Goal: Check status: Check status

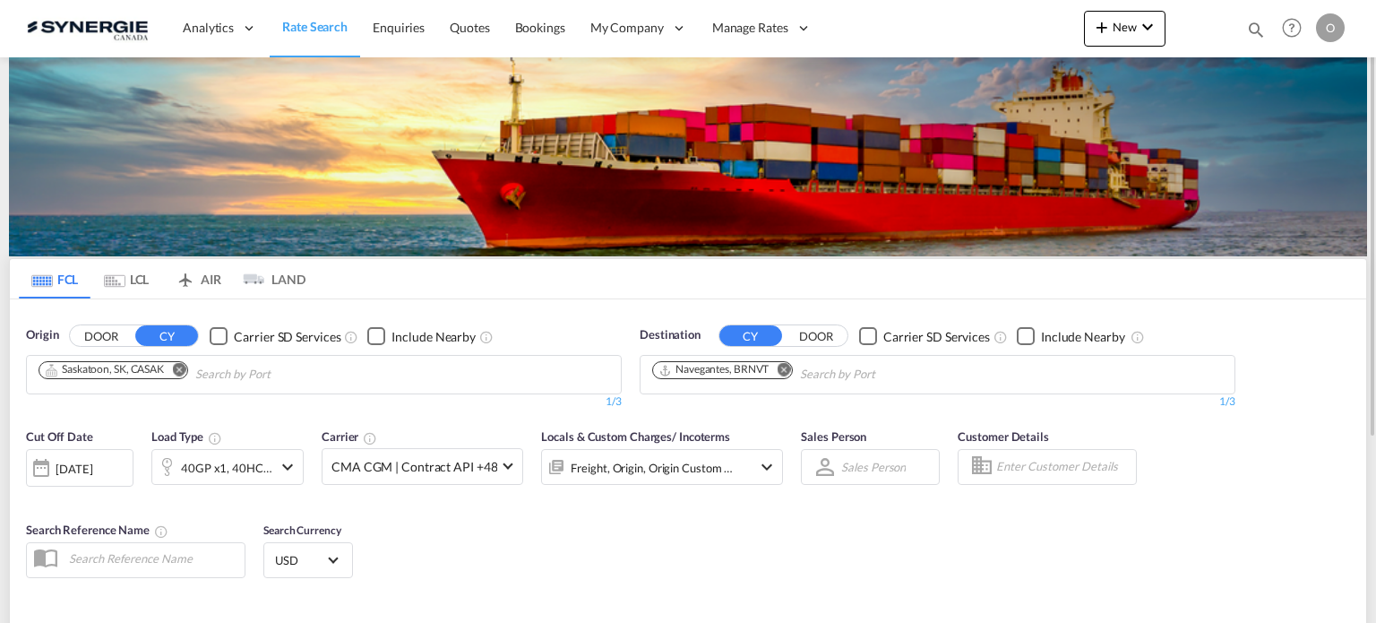
click at [1247, 29] on md-icon "icon-magnify" at bounding box center [1257, 30] width 20 height 20
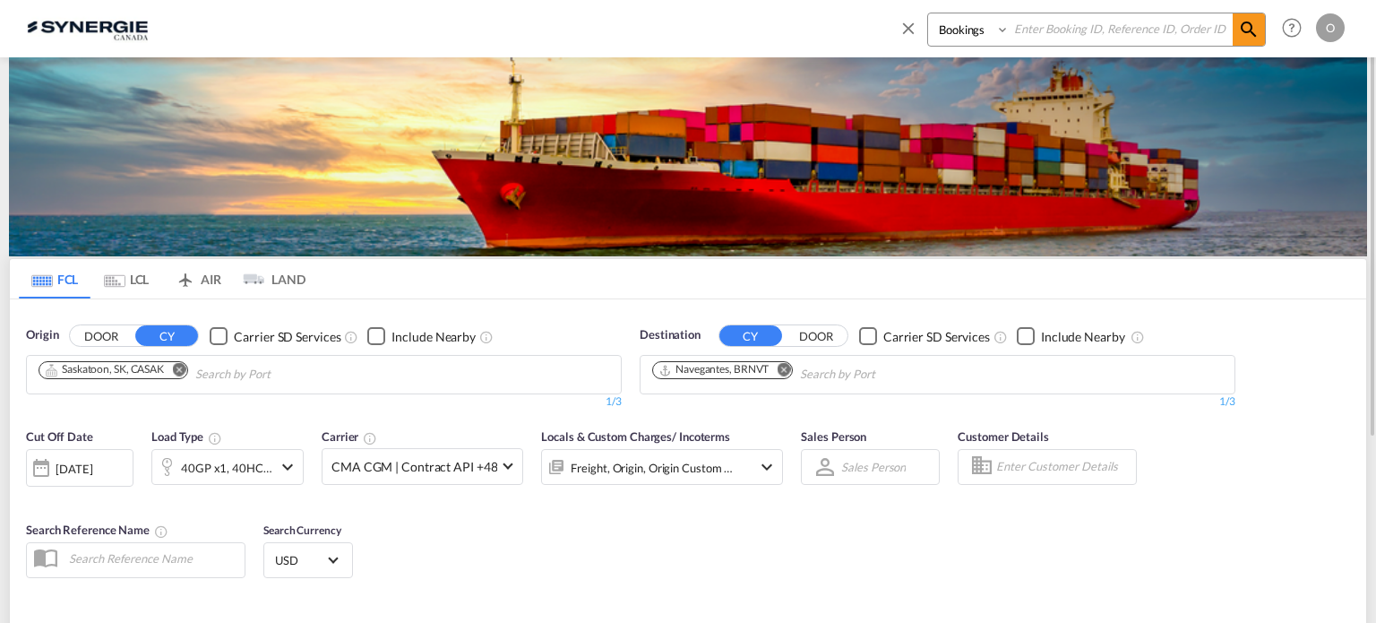
click at [975, 39] on select "Bookings Quotes Enquiries" at bounding box center [970, 29] width 85 height 32
select select "Quotes"
click at [928, 13] on select "Bookings Quotes Enquiries" at bounding box center [970, 29] width 85 height 32
click at [1075, 30] on input at bounding box center [1121, 28] width 223 height 31
paste input "SYC000015121"
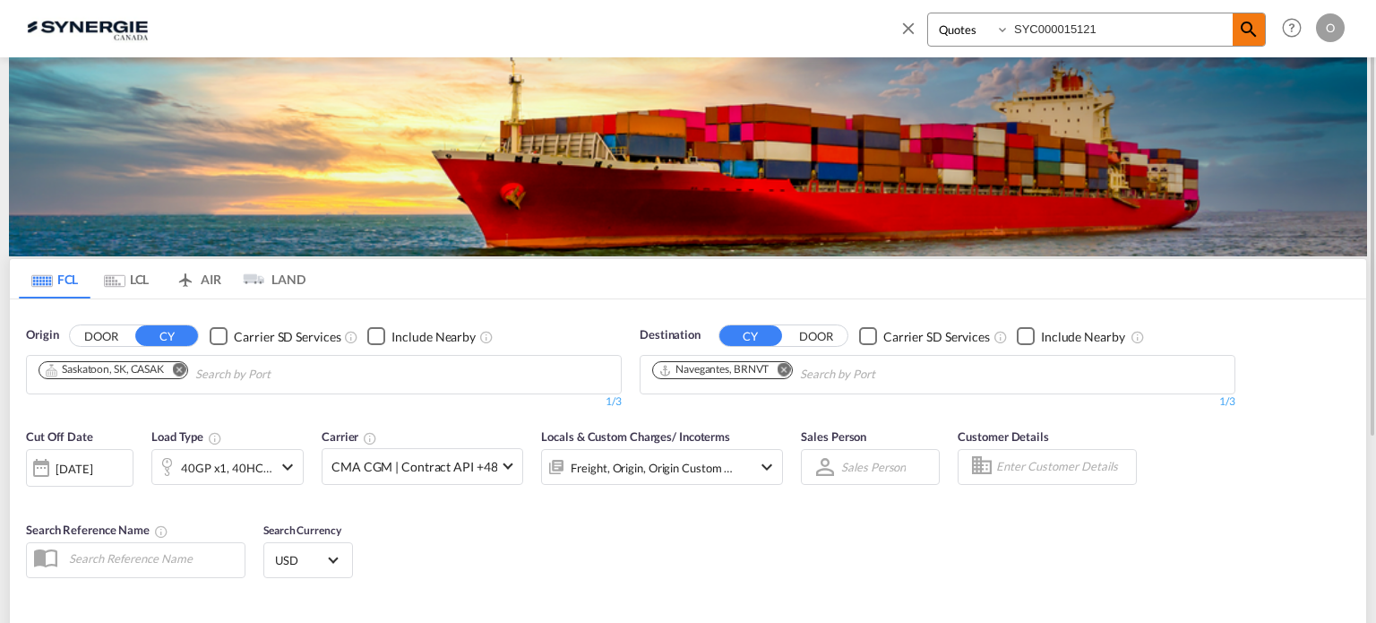
click at [1240, 25] on md-icon "icon-magnify" at bounding box center [1249, 30] width 22 height 22
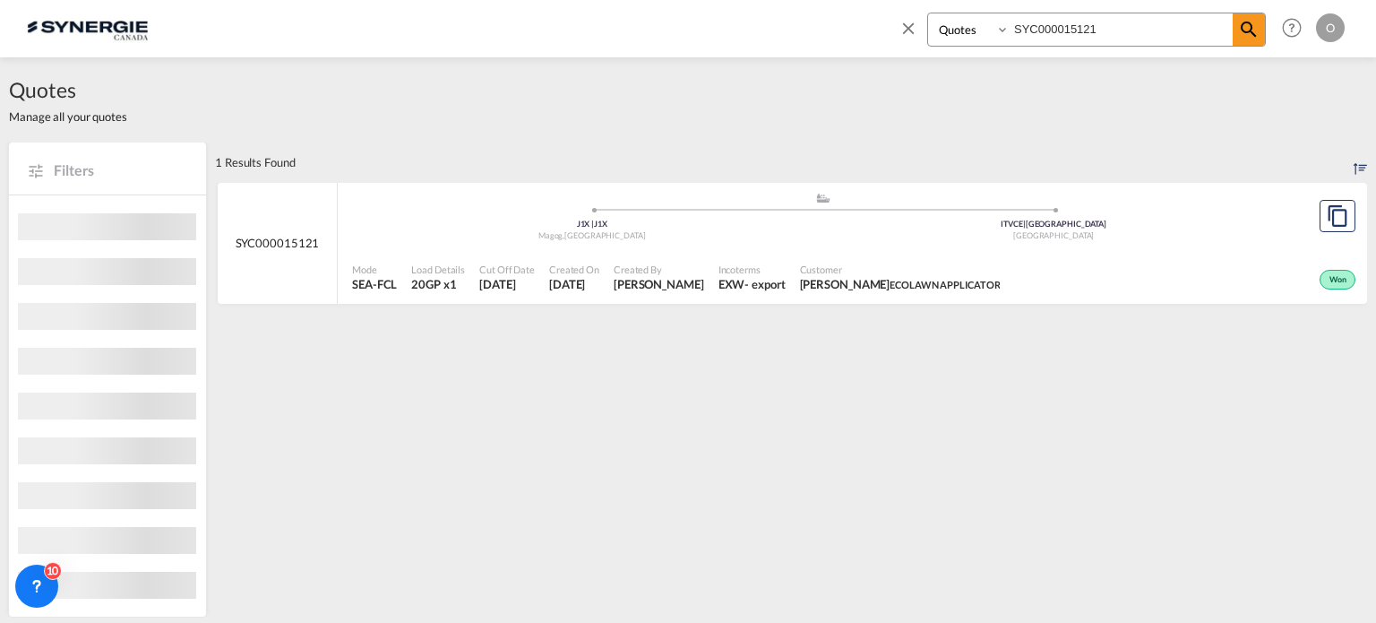
click at [736, 272] on span "Incoterms" at bounding box center [752, 269] width 67 height 13
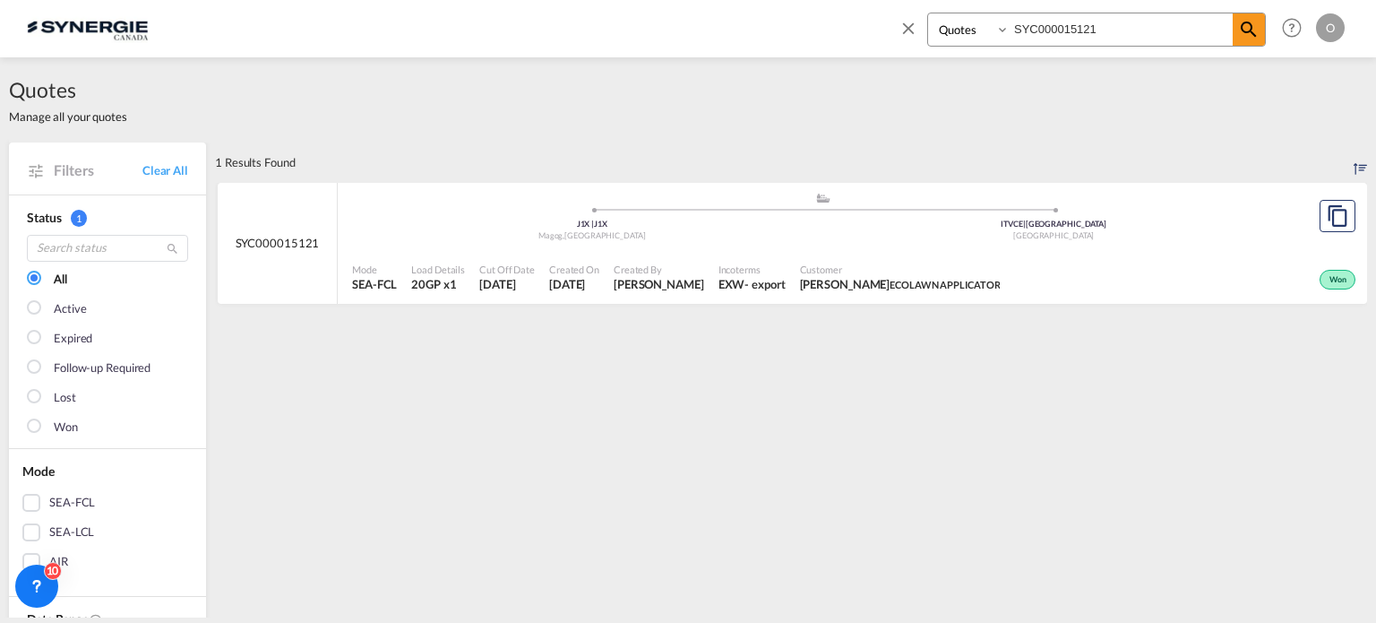
drag, startPoint x: 939, startPoint y: 6, endPoint x: 780, endPoint y: -4, distance: 159.9
click at [780, 0] on html "Analytics Reports Dashboard Rate Search Enquiries Quotes" at bounding box center [688, 311] width 1376 height 623
paste input "1782"
drag, startPoint x: 1137, startPoint y: 23, endPoint x: 1283, endPoint y: 31, distance: 146.3
click at [1283, 31] on div "Bookings Quotes Enquiries SYC000011782 Help Resources Product Release O My Prof…" at bounding box center [1119, 28] width 462 height 56
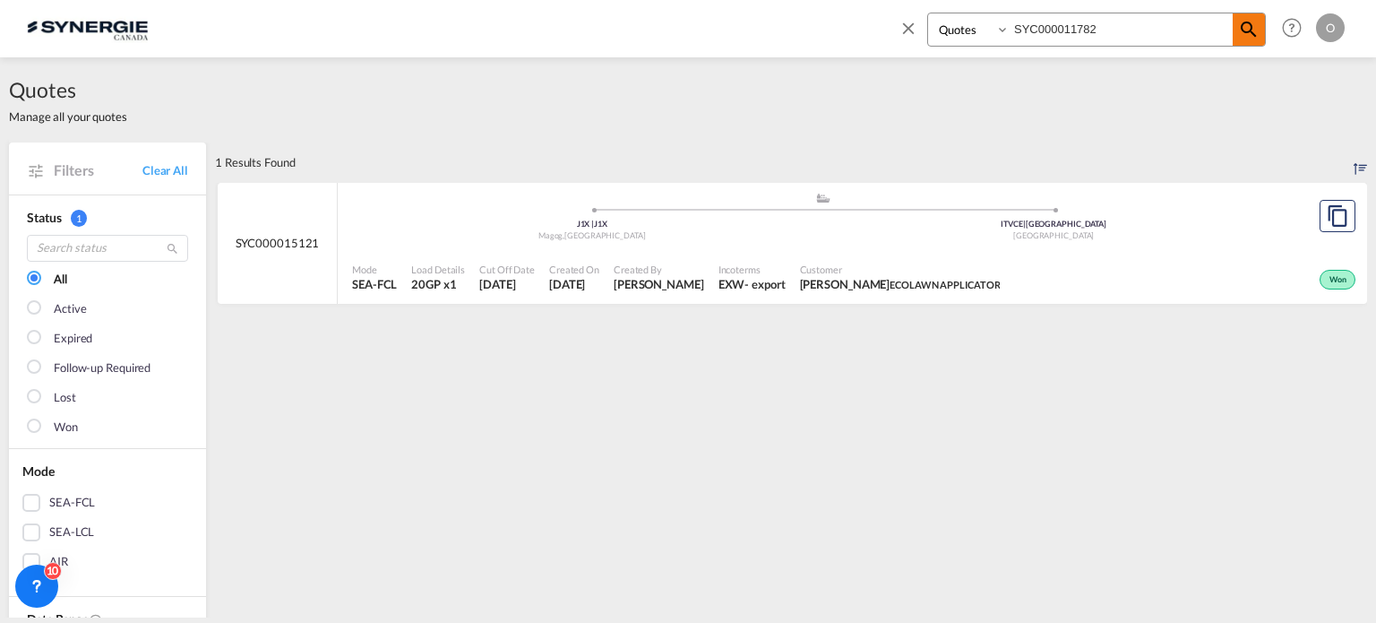
type input "SYC000011782"
click at [1252, 25] on md-icon "icon-magnify" at bounding box center [1249, 30] width 22 height 22
click at [786, 280] on div "- import" at bounding box center [765, 284] width 41 height 16
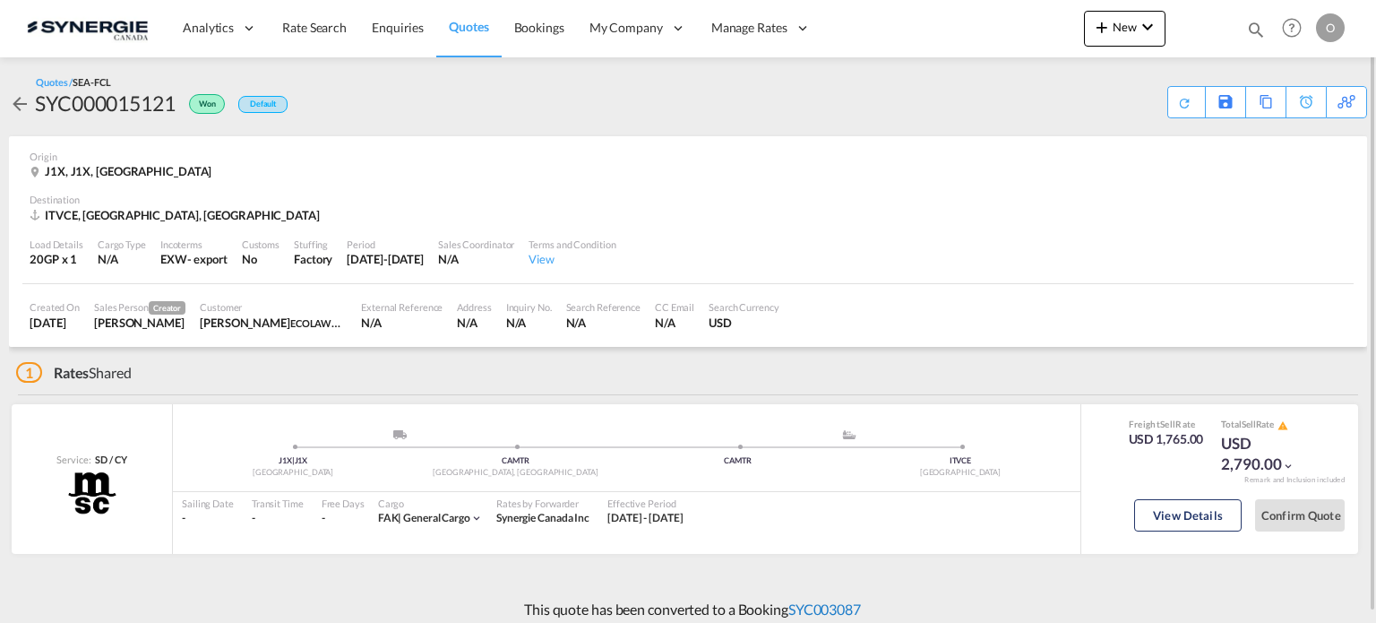
click at [842, 601] on link "SYC003087" at bounding box center [825, 608] width 73 height 17
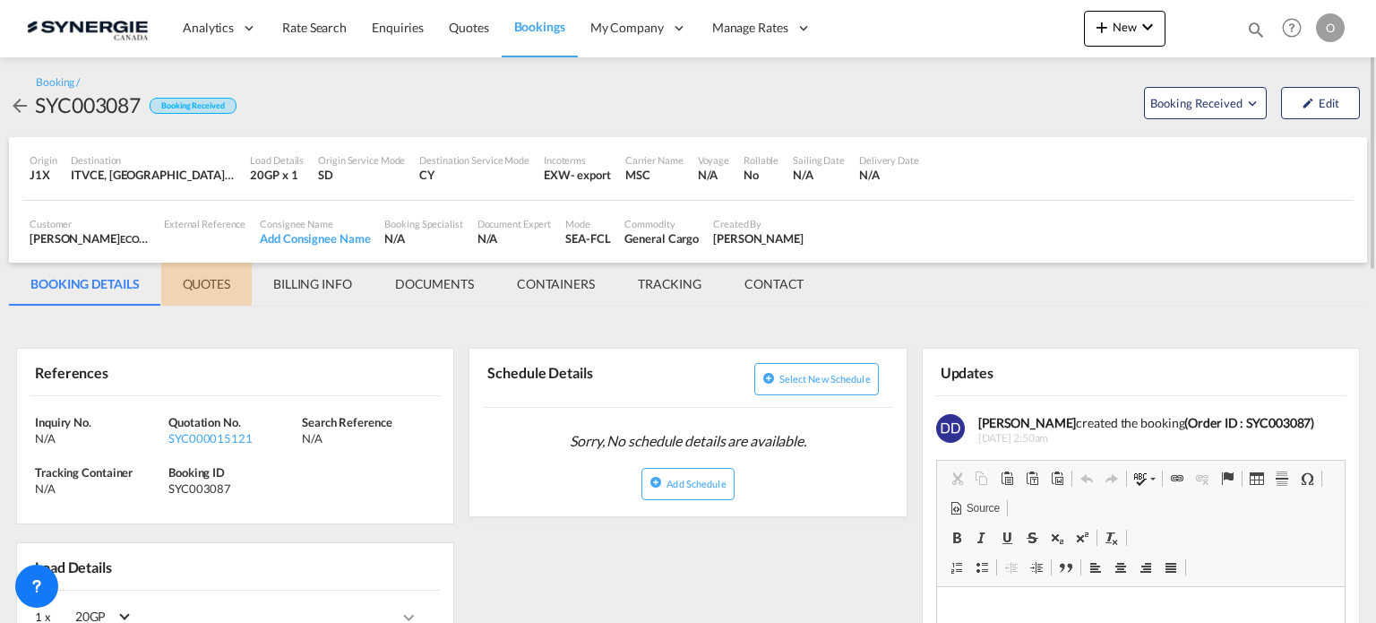
click at [213, 284] on md-tab-item "QUOTES" at bounding box center [206, 284] width 91 height 43
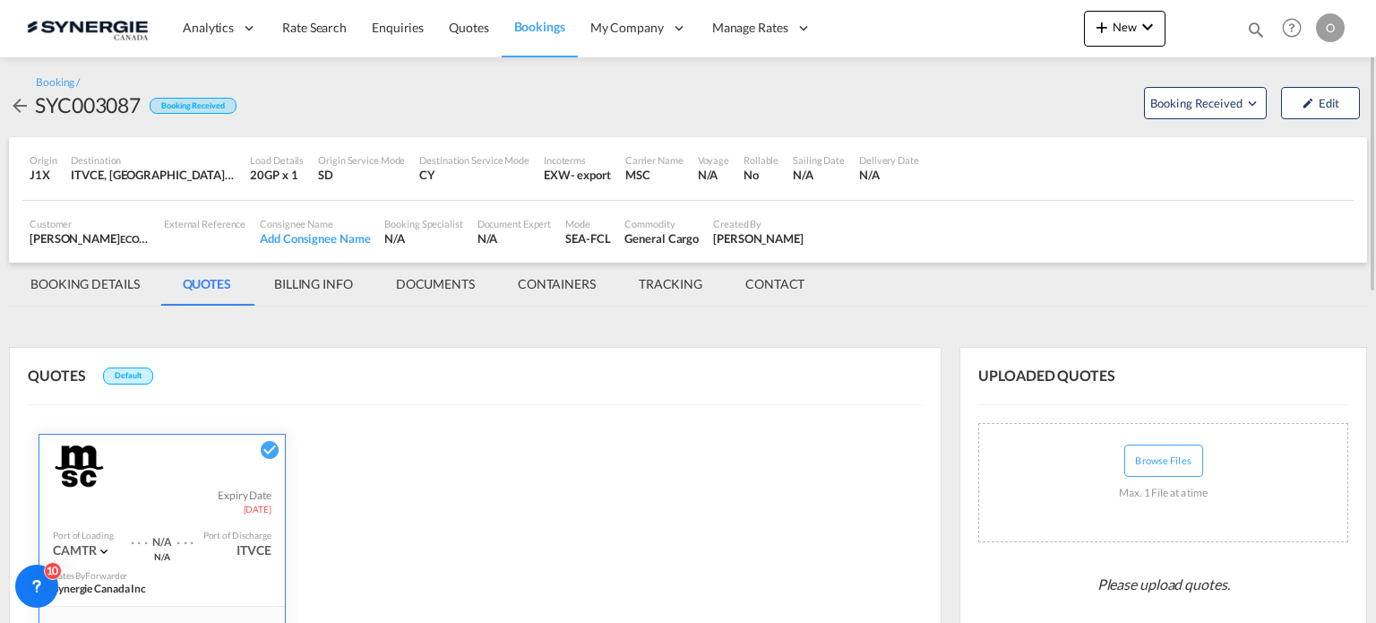
scroll to position [448, 0]
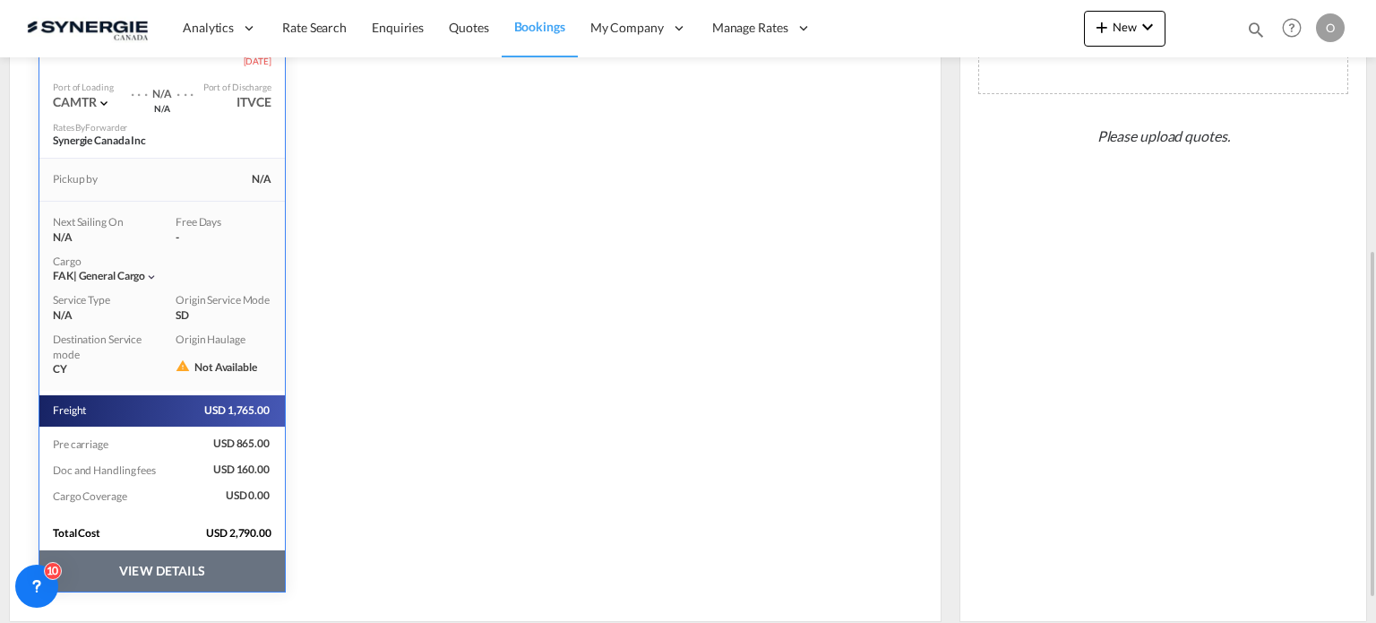
click at [118, 562] on button "VIEW DETAILS" at bounding box center [162, 570] width 246 height 41
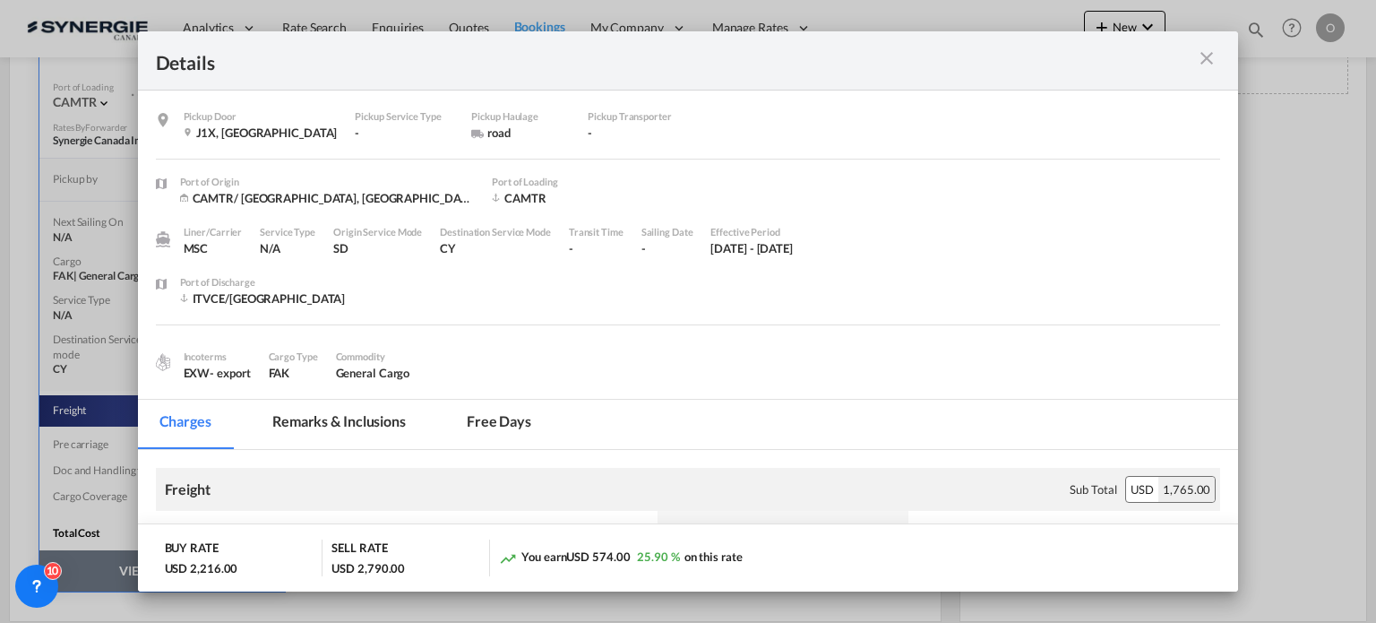
click at [306, 416] on md-tab-item "Remarks & Inclusions" at bounding box center [339, 424] width 177 height 49
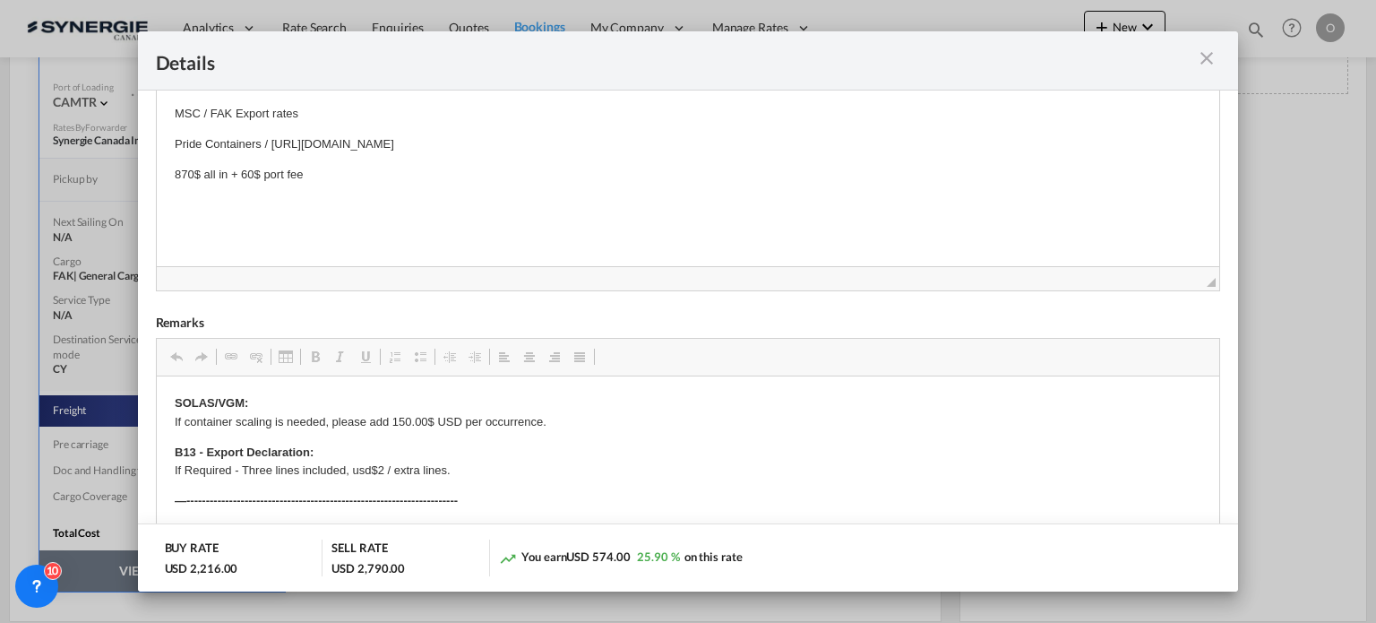
drag, startPoint x: 787, startPoint y: 140, endPoint x: 283, endPoint y: 144, distance: 503.7
drag, startPoint x: 781, startPoint y: 148, endPoint x: 271, endPoint y: 147, distance: 509.9
click at [271, 147] on p "Pride Containers / https://app.frontapp.com/open/msg_1hunspcf?key=2TX7CHaKNpb1J…" at bounding box center [688, 143] width 1028 height 19
copy p "https://app.frontapp.com/open/msg_1hunspcf?key=2TX7CHaKNpb1JWkwnNEJAW8n7vVb4E7e"
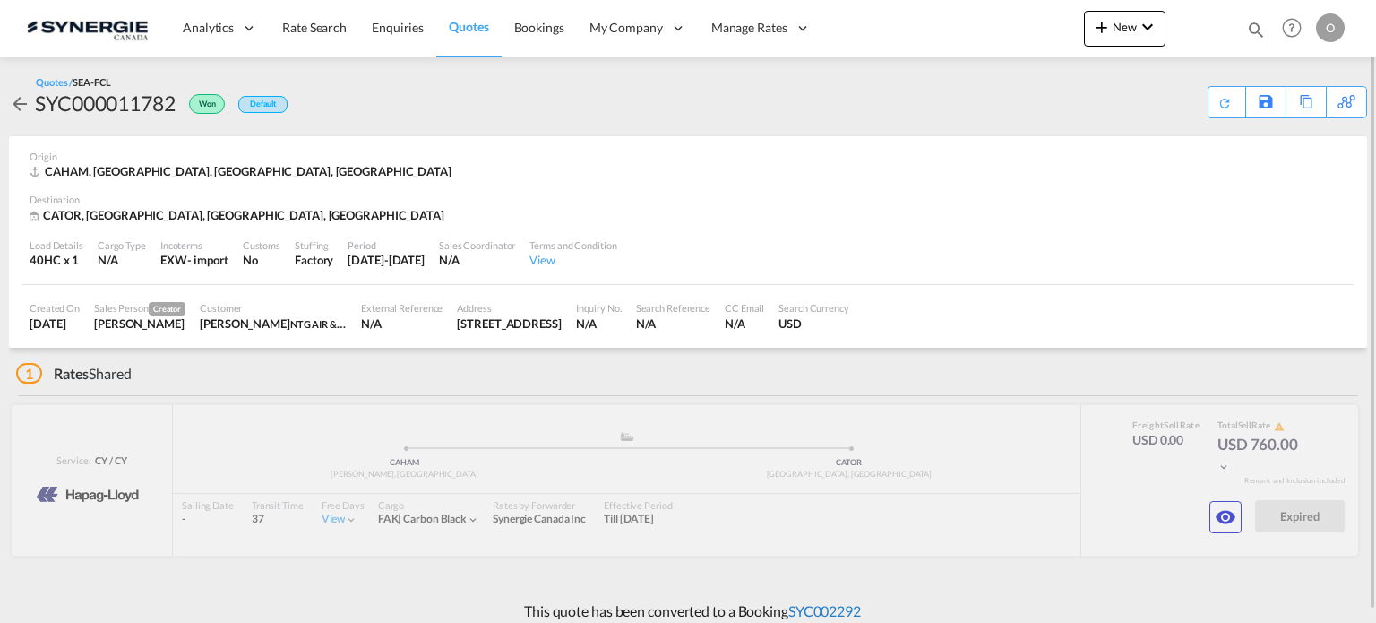
click at [833, 608] on link "SYC002292" at bounding box center [825, 610] width 73 height 17
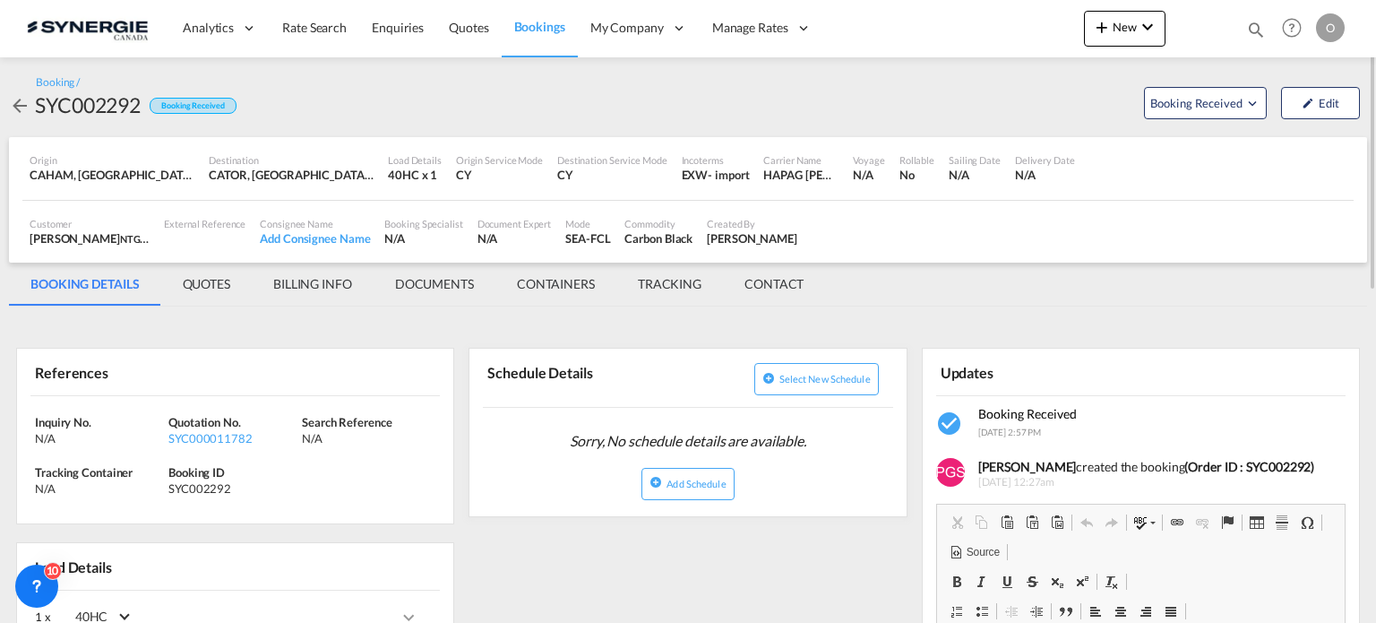
click at [216, 284] on md-tab-item "QUOTES" at bounding box center [206, 284] width 91 height 43
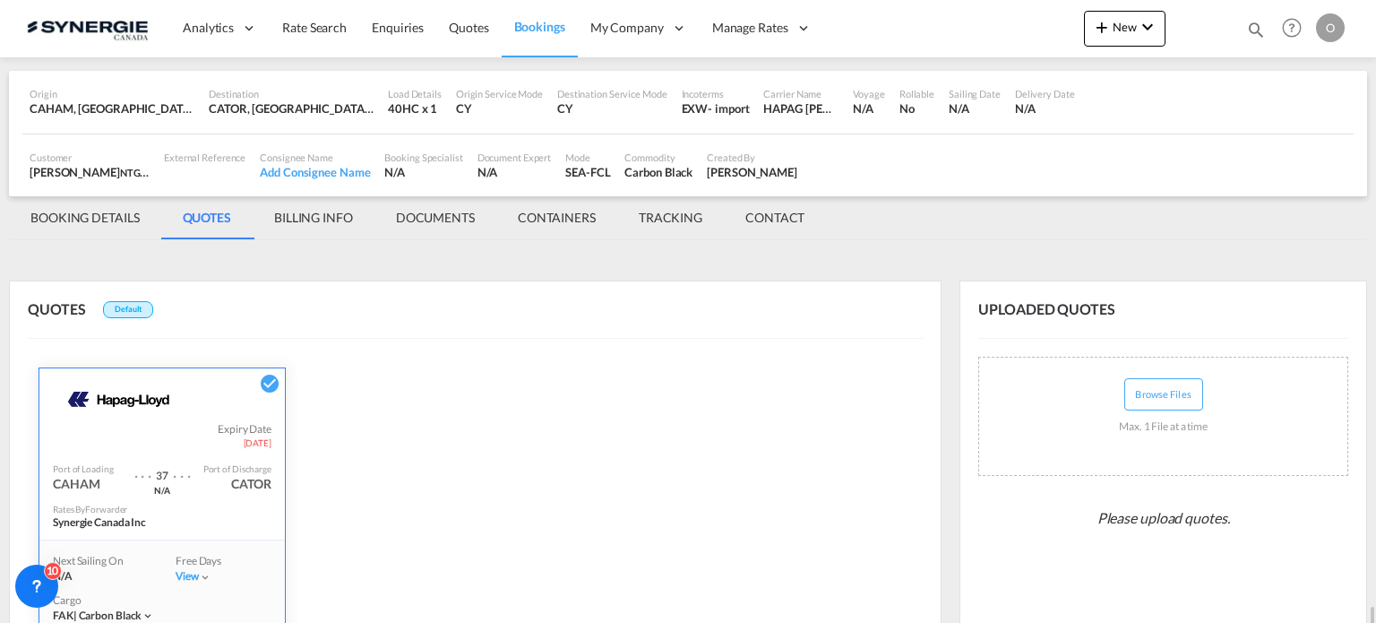
scroll to position [420, 0]
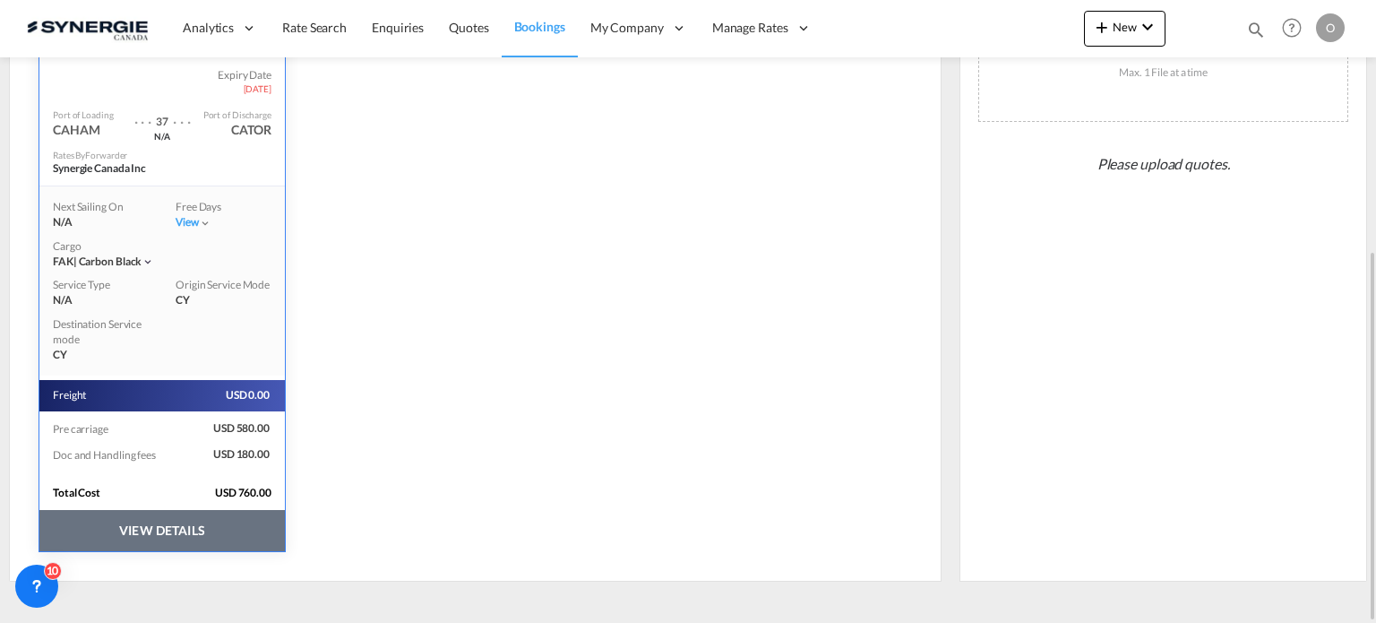
click at [172, 523] on button "VIEW DETAILS" at bounding box center [162, 530] width 246 height 41
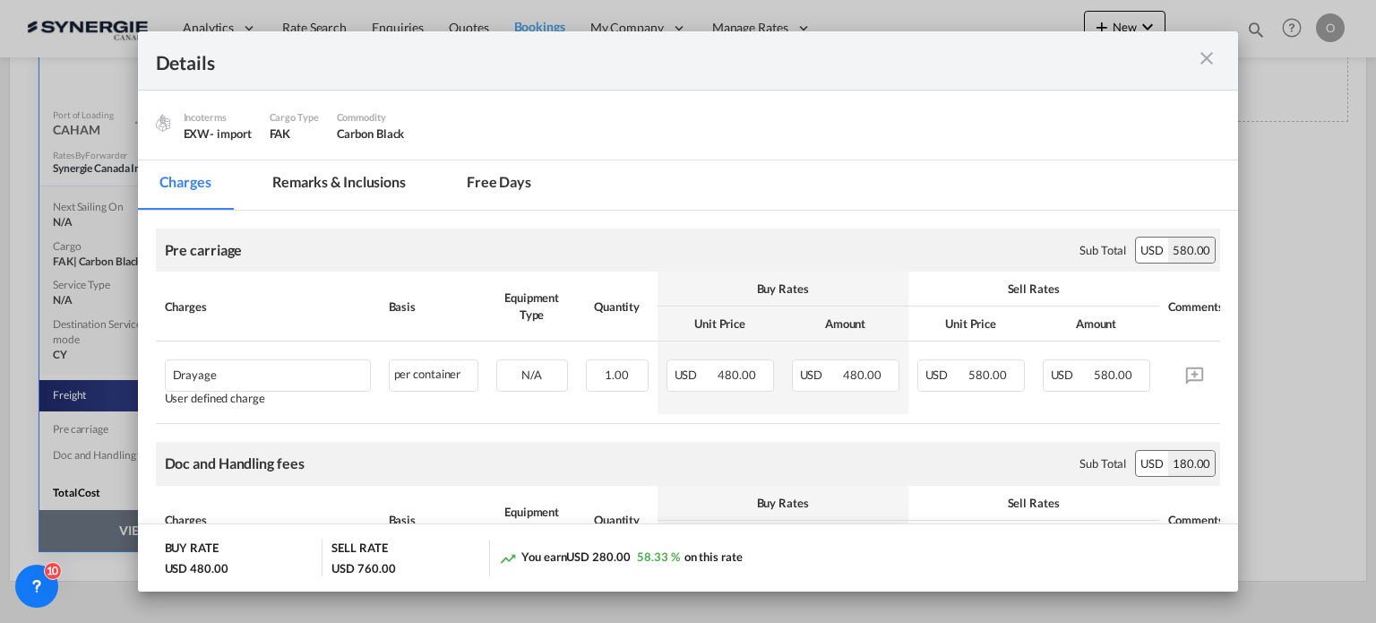
scroll to position [48, 0]
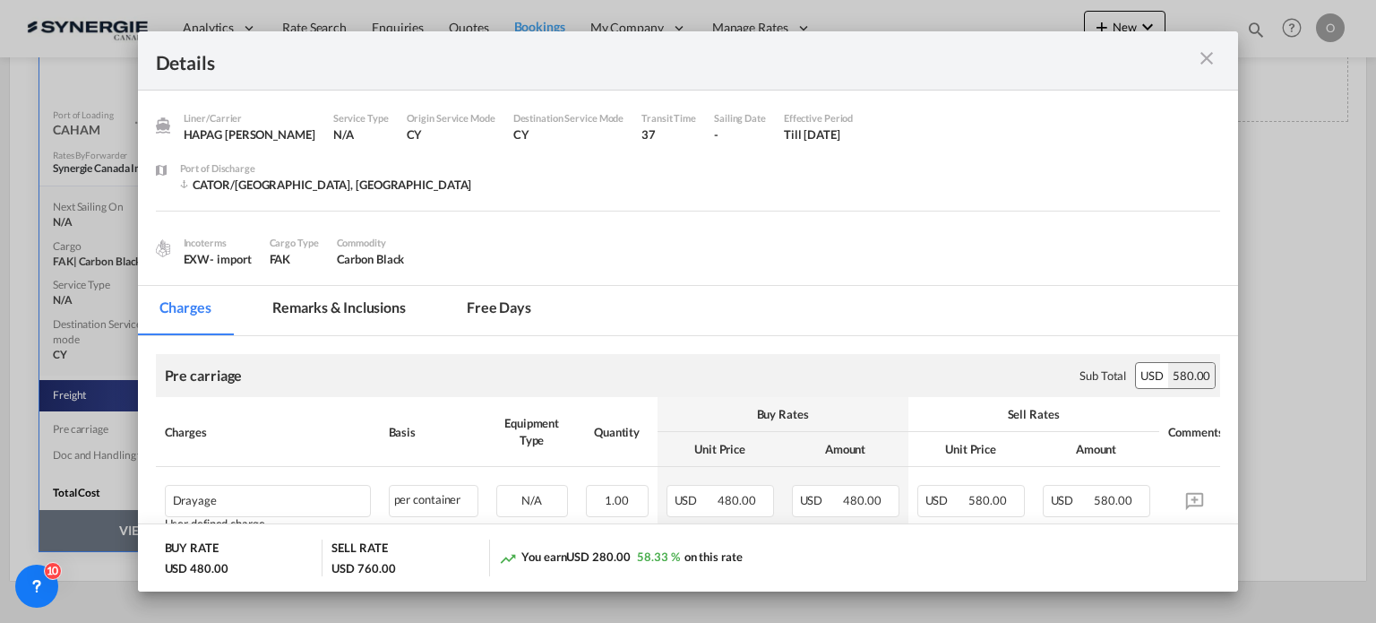
click at [332, 311] on md-tab-item "Remarks & Inclusions" at bounding box center [339, 310] width 177 height 49
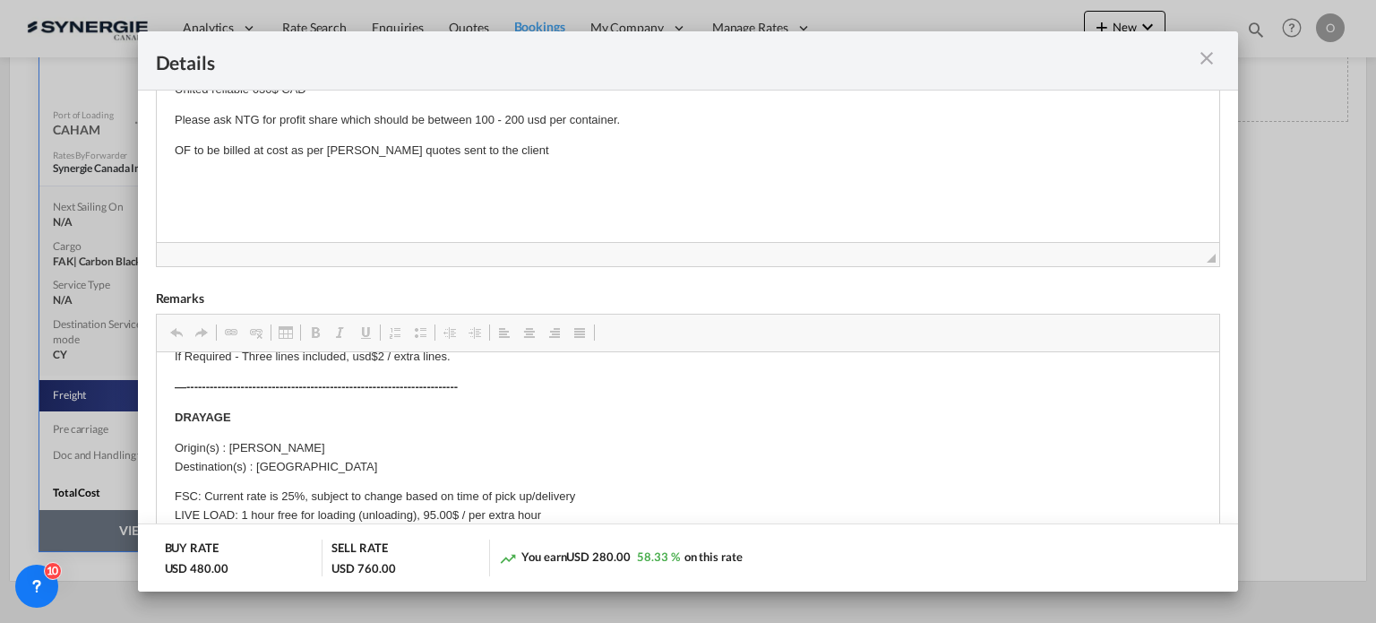
scroll to position [179, 0]
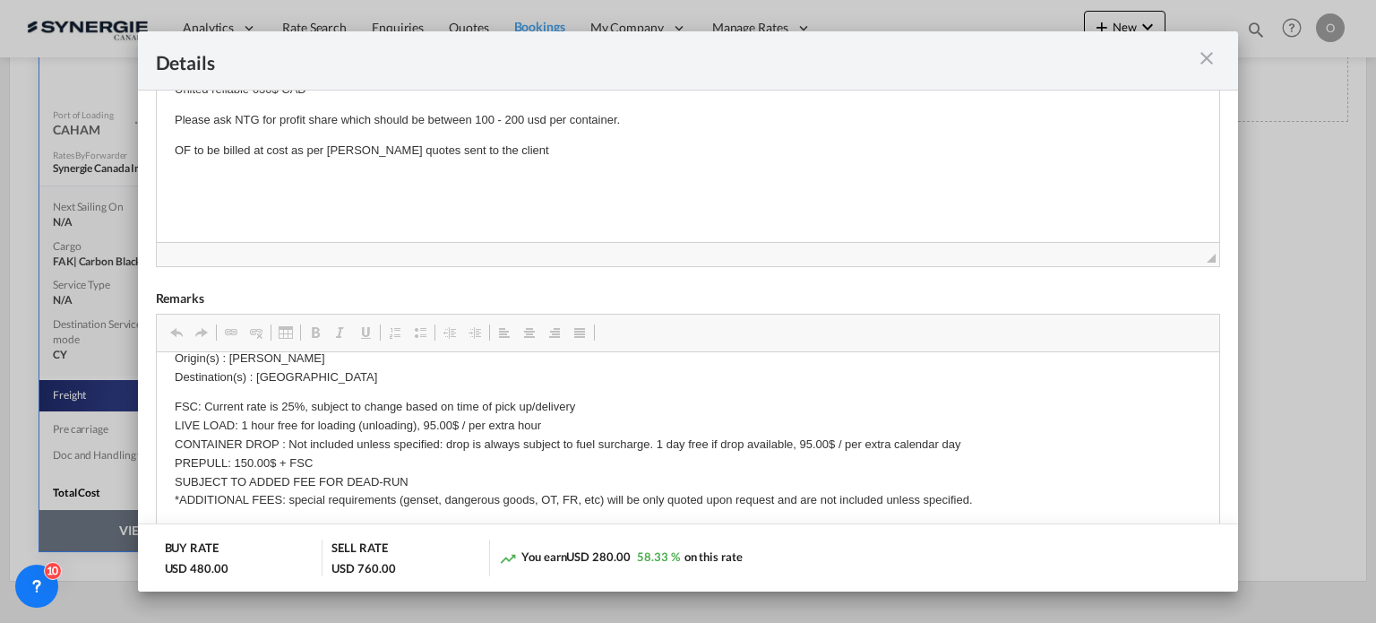
click at [1197, 65] on md-icon "icon-close m-3 fg-AAA8AD cursor" at bounding box center [1207, 58] width 22 height 22
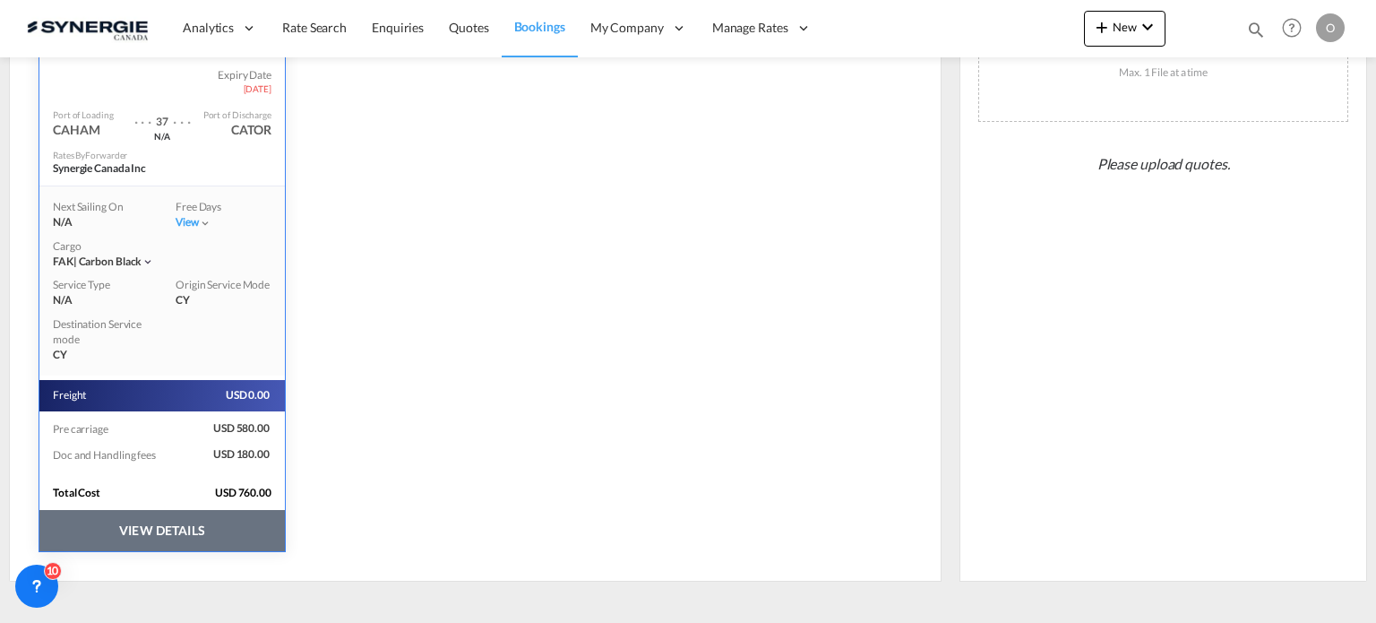
scroll to position [80, 0]
